Goal: Task Accomplishment & Management: Complete application form

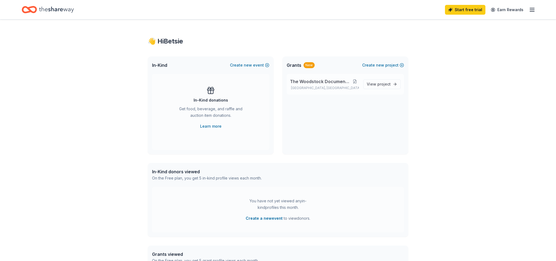
click at [358, 82] on button at bounding box center [355, 81] width 8 height 4
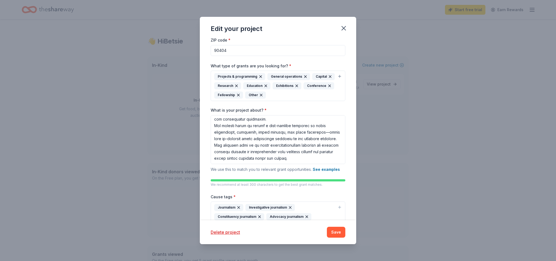
scroll to position [80, 0]
click at [297, 153] on textarea "What is your project about? *" at bounding box center [278, 139] width 135 height 49
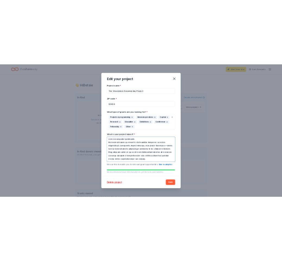
scroll to position [0, 0]
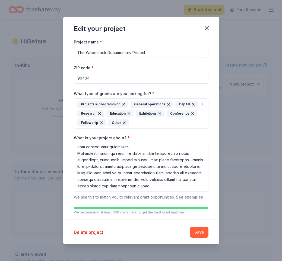
click at [190, 195] on button "See examples" at bounding box center [189, 197] width 27 height 7
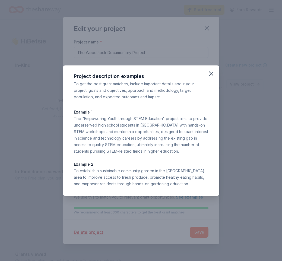
drag, startPoint x: 74, startPoint y: 77, endPoint x: 202, endPoint y: 182, distance: 165.6
click at [202, 182] on div "Project description examples To get the best grant matches, include important d…" at bounding box center [141, 130] width 156 height 130
copy div "Project description examples To get the best grant matches, include important d…"
click at [213, 74] on icon "button" at bounding box center [211, 74] width 8 height 8
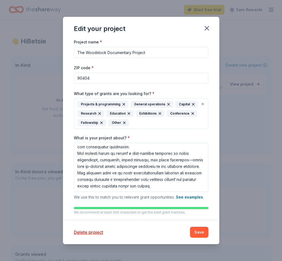
drag, startPoint x: 151, startPoint y: 52, endPoint x: 64, endPoint y: 51, distance: 87.1
type input "WoodsThe Woodstock Documentary Project"
type input "Woodstock Nation"
click at [153, 125] on div "Projects & programming General operations Capital Research Education Exhibition…" at bounding box center [137, 114] width 121 height 26
click at [147, 124] on div "Projects & programming General operations Capital Research Education Exhibition…" at bounding box center [137, 114] width 121 height 26
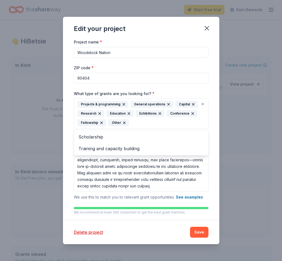
click at [147, 124] on div "Projects & programming General operations Capital Research Education Exhibition…" at bounding box center [137, 114] width 121 height 26
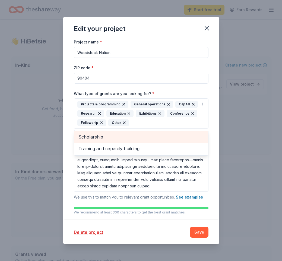
click at [97, 134] on span "Scholarship" at bounding box center [140, 136] width 125 height 7
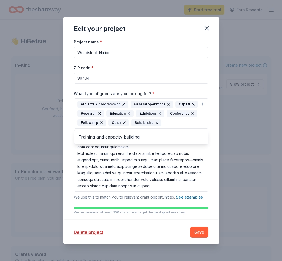
click at [176, 153] on div "Project name * Woodstock Nation ZIP code * 90404 What type of grants are you lo…" at bounding box center [141, 179] width 135 height 280
drag, startPoint x: 125, startPoint y: 55, endPoint x: 128, endPoint y: 53, distance: 4.0
click at [125, 54] on input "Woodstock Nation" at bounding box center [141, 52] width 135 height 11
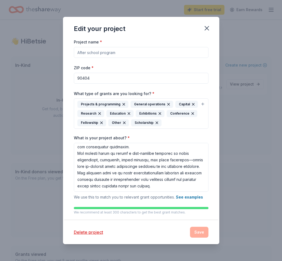
paste input "Woodstock Documentary Living Histories Project"
type input "Woodstock Documentary Living Histories Project"
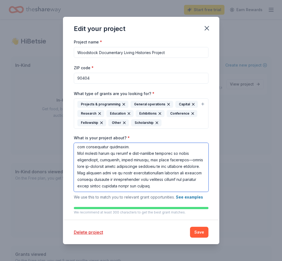
click at [141, 160] on textarea "What is your project about? *" at bounding box center [141, 167] width 135 height 49
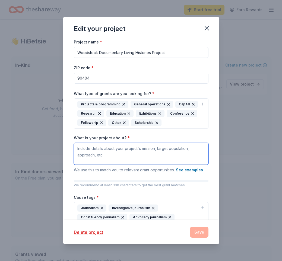
paste textarea "Lor Ipsumdolo Sitametcons Adipis Elitseddo Eiusmod temp in utlabore etd magna a…"
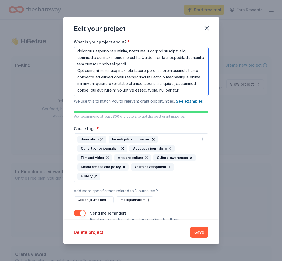
scroll to position [95, 0]
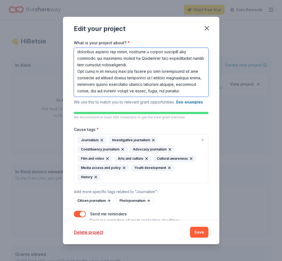
type textarea "Lor Ipsumdolo Sitametcons Adipis Elitseddo Eiusmod temp in utlabore etd magna a…"
click at [123, 148] on icon "button" at bounding box center [123, 149] width 4 height 4
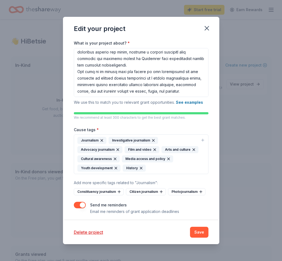
click at [157, 168] on div "Journalism Investigative journalism Advocacy journalism Film and video Arts and…" at bounding box center [137, 154] width 121 height 35
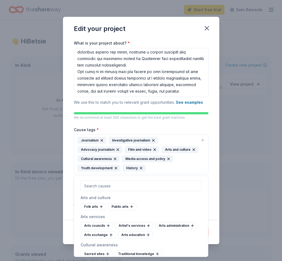
scroll to position [92, 0]
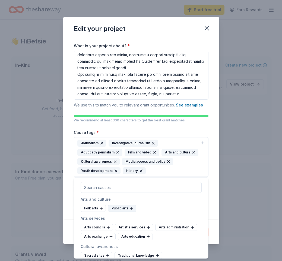
click at [120, 209] on div "Public arts" at bounding box center [122, 208] width 28 height 7
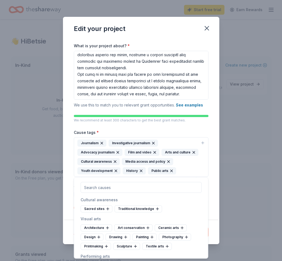
scroll to position [48, 0]
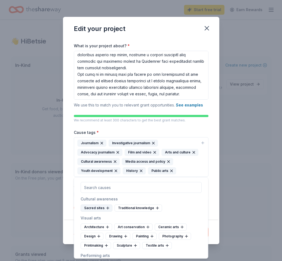
click at [102, 208] on div "Sacred sites" at bounding box center [97, 207] width 32 height 7
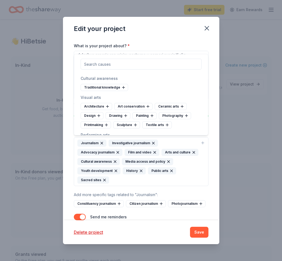
click at [105, 179] on icon "button" at bounding box center [104, 180] width 4 height 4
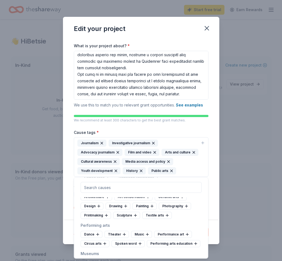
scroll to position [76, 0]
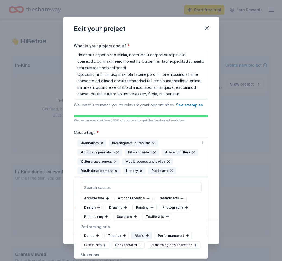
click at [140, 233] on div "Music" at bounding box center [141, 235] width 21 height 7
click at [142, 245] on div "Performing arts education" at bounding box center [142, 244] width 53 height 7
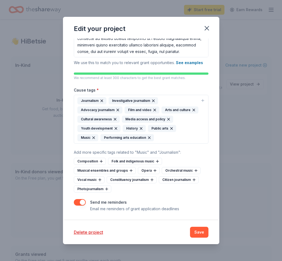
scroll to position [134, 0]
click at [96, 189] on div "Photojournalism" at bounding box center [92, 189] width 37 height 7
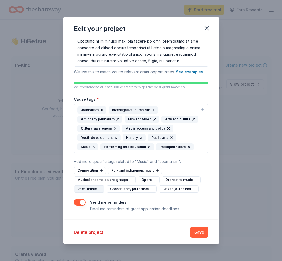
click at [86, 188] on div "Vocal music" at bounding box center [89, 188] width 31 height 7
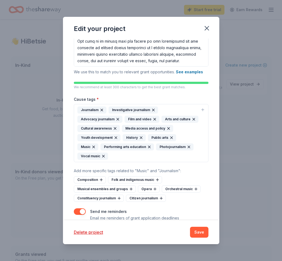
click at [132, 158] on div "Journalism Investigative journalism Advocacy journalism Film and video Arts and…" at bounding box center [137, 132] width 121 height 53
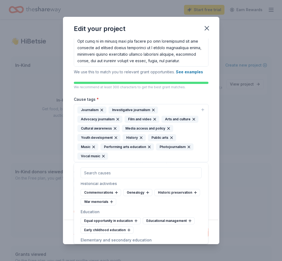
scroll to position [210, 0]
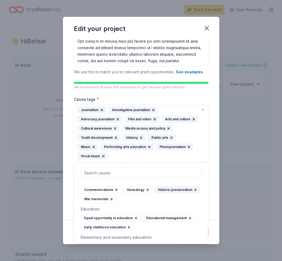
click at [172, 190] on div "Historic preservation" at bounding box center [177, 189] width 46 height 7
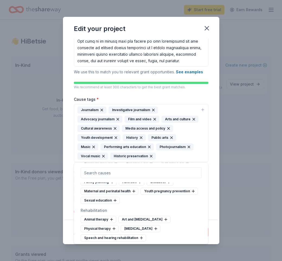
scroll to position [866, 0]
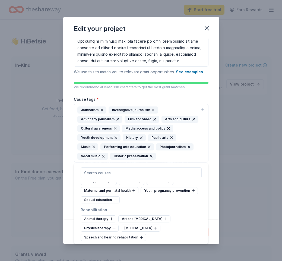
click at [69, 170] on div "Project name * Woodstock Documentary Living Histories Project ZIP code * 90404 …" at bounding box center [141, 129] width 156 height 181
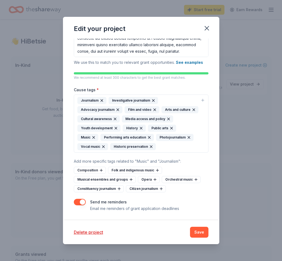
scroll to position [134, 0]
click at [203, 231] on button "Save" at bounding box center [199, 232] width 18 height 11
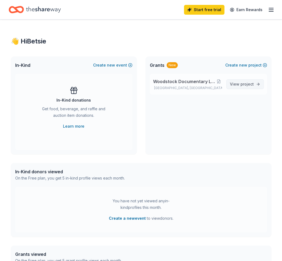
click at [243, 88] on link "View project" at bounding box center [244, 84] width 37 height 10
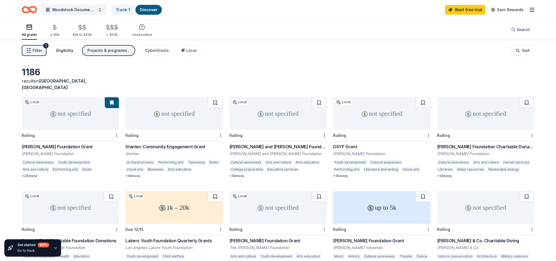
click at [65, 51] on div "Eligibility" at bounding box center [64, 50] width 17 height 7
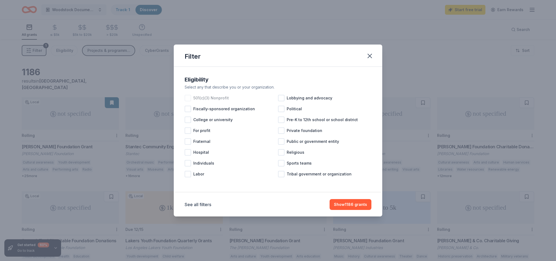
click at [189, 100] on div at bounding box center [188, 98] width 7 height 7
click at [358, 205] on button "Show 860 grants" at bounding box center [350, 204] width 41 height 11
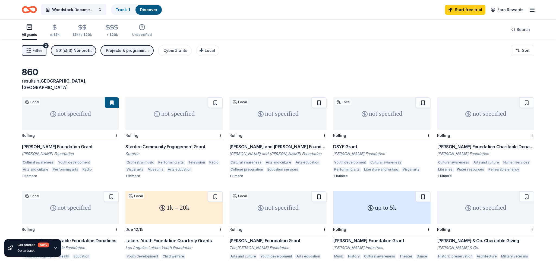
click at [202, 0] on div "Woodstock Documentary Living Histories Project Track · 1 Discover Start free tr…" at bounding box center [278, 9] width 556 height 19
